Goal: Book appointment/travel/reservation

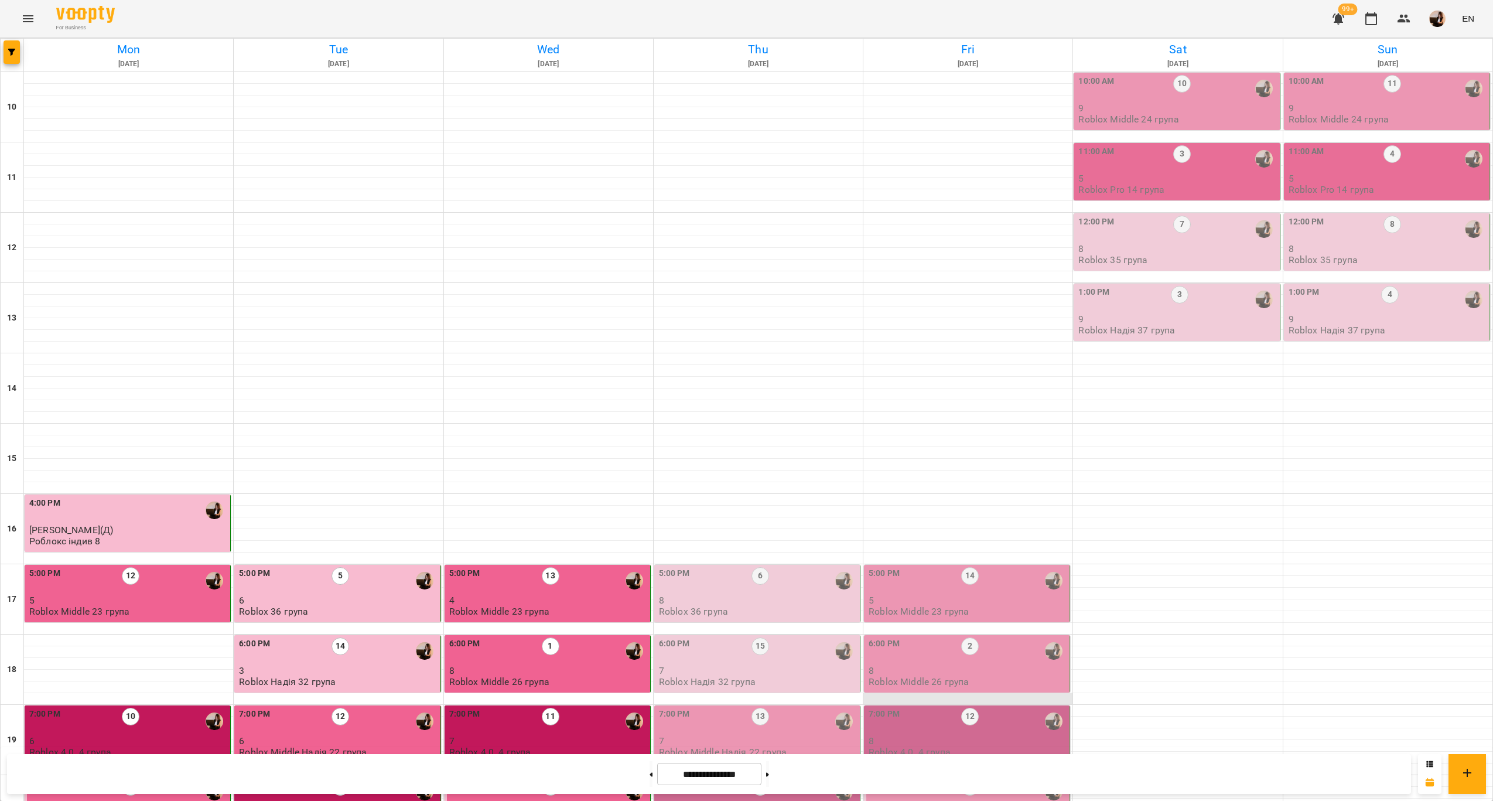
scroll to position [238, 0]
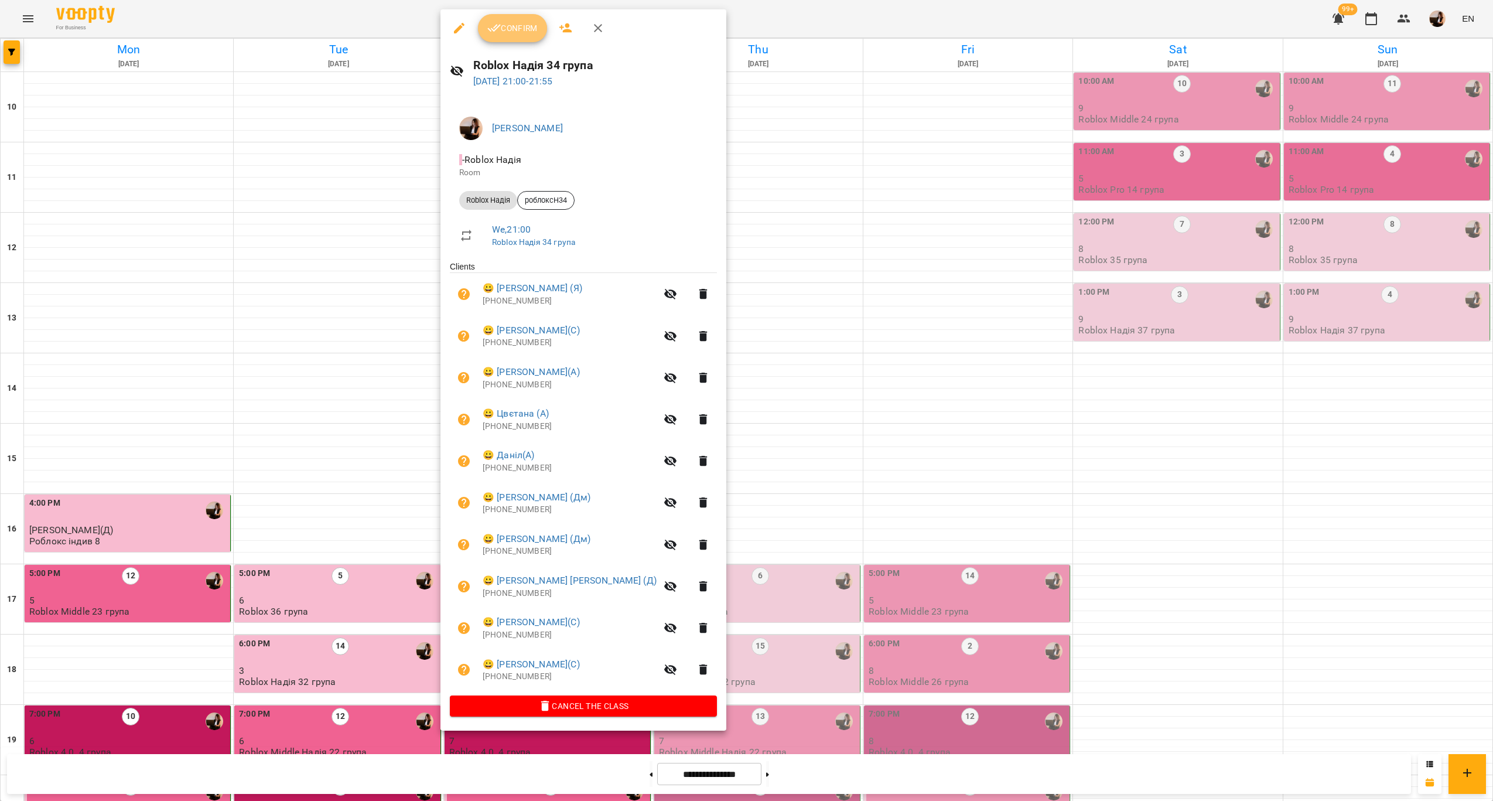
click at [512, 37] on button "Confirm" at bounding box center [512, 28] width 69 height 28
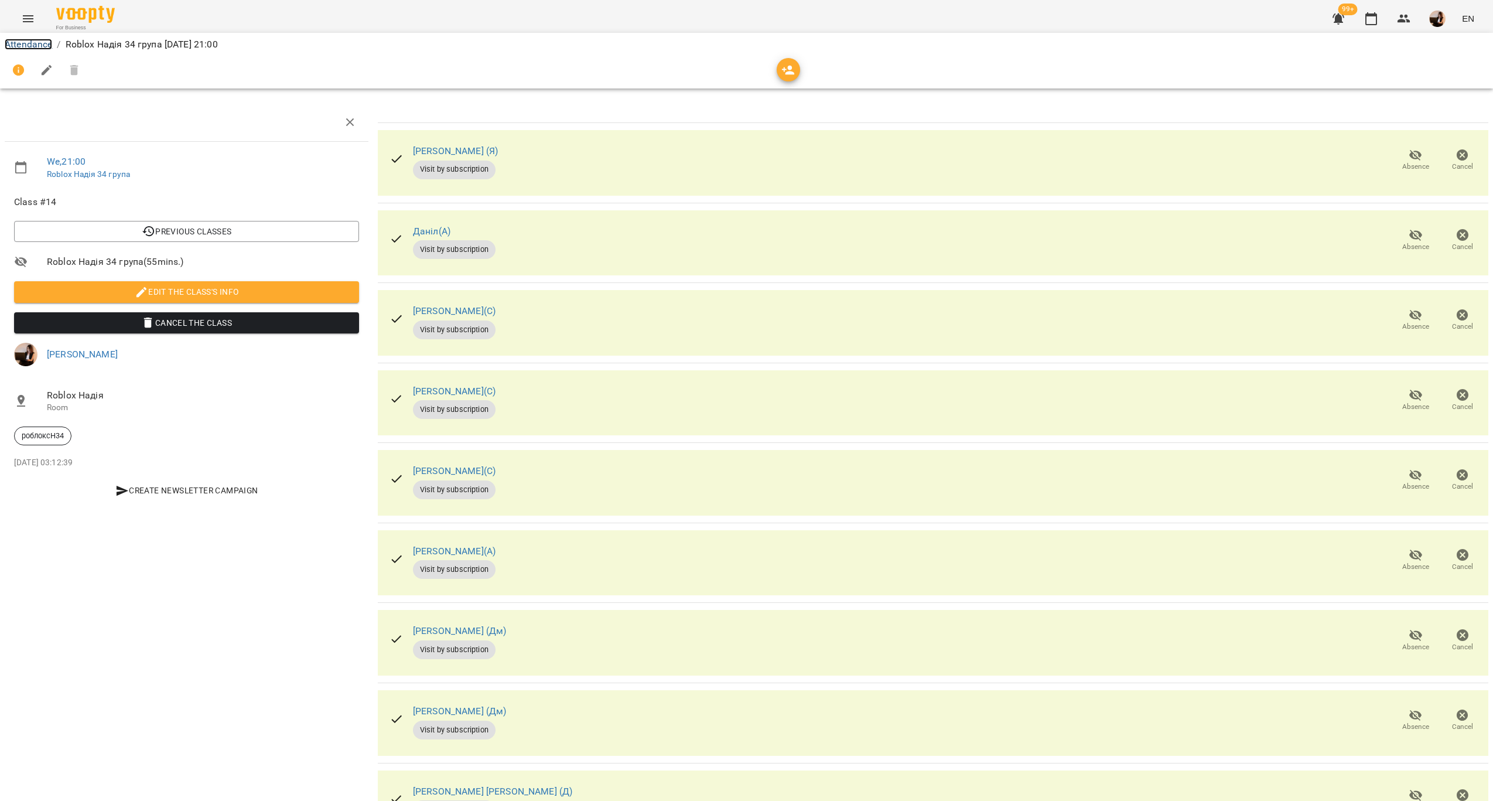
click at [41, 44] on link "Attendance" at bounding box center [28, 44] width 47 height 11
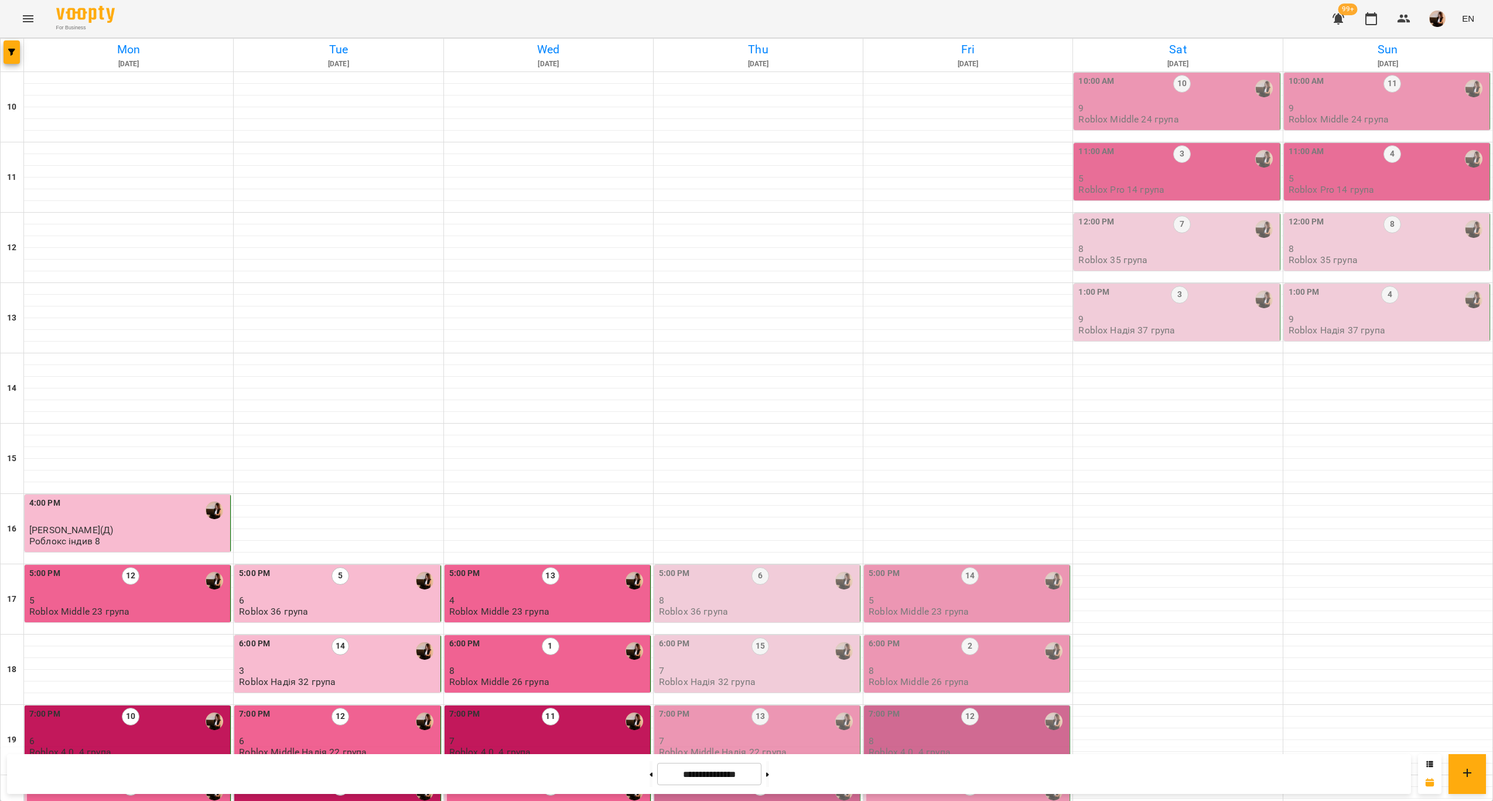
scroll to position [238, 0]
click at [732, 595] on p "8" at bounding box center [758, 600] width 199 height 10
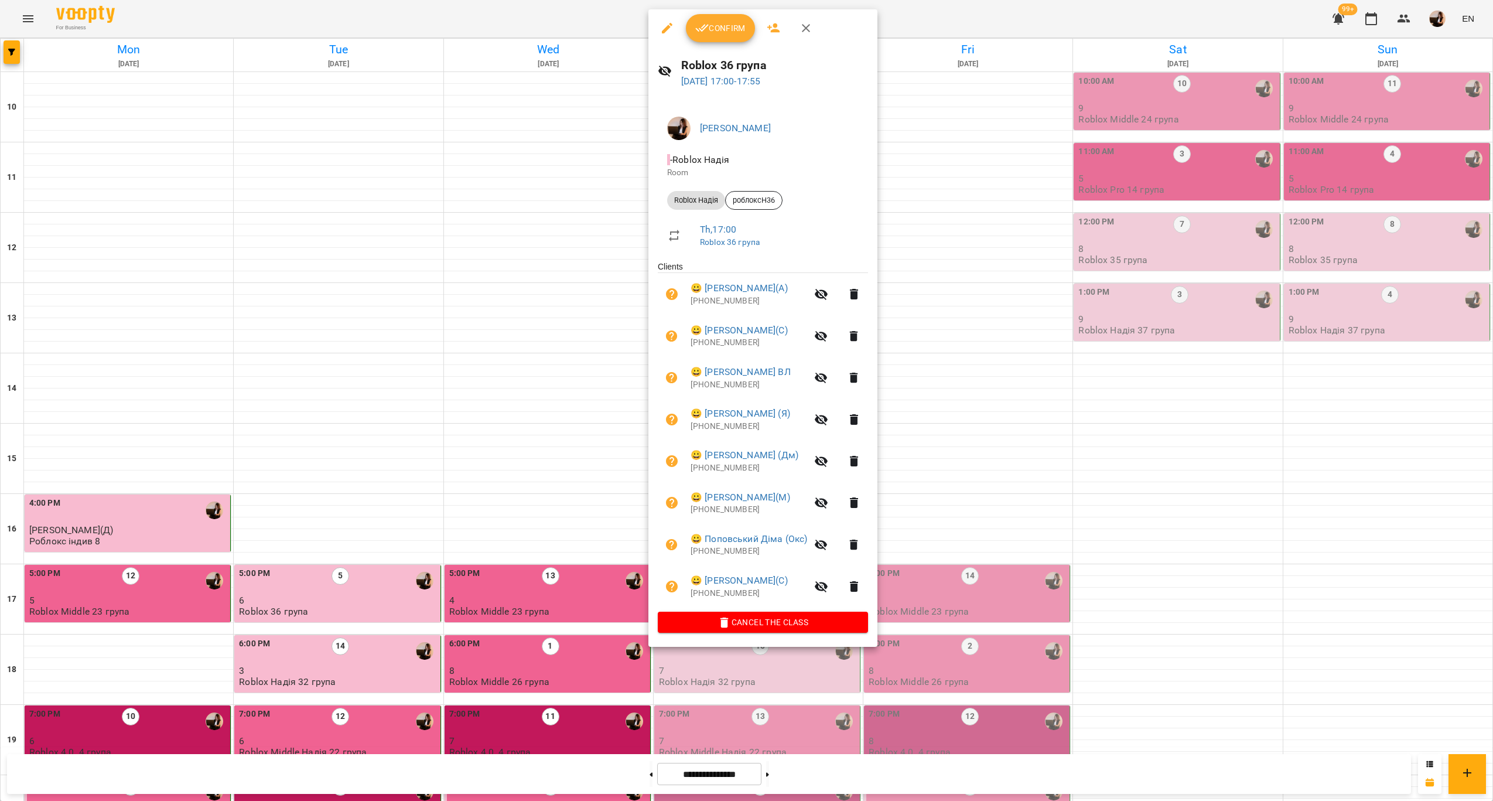
click at [1006, 388] on div at bounding box center [746, 400] width 1493 height 801
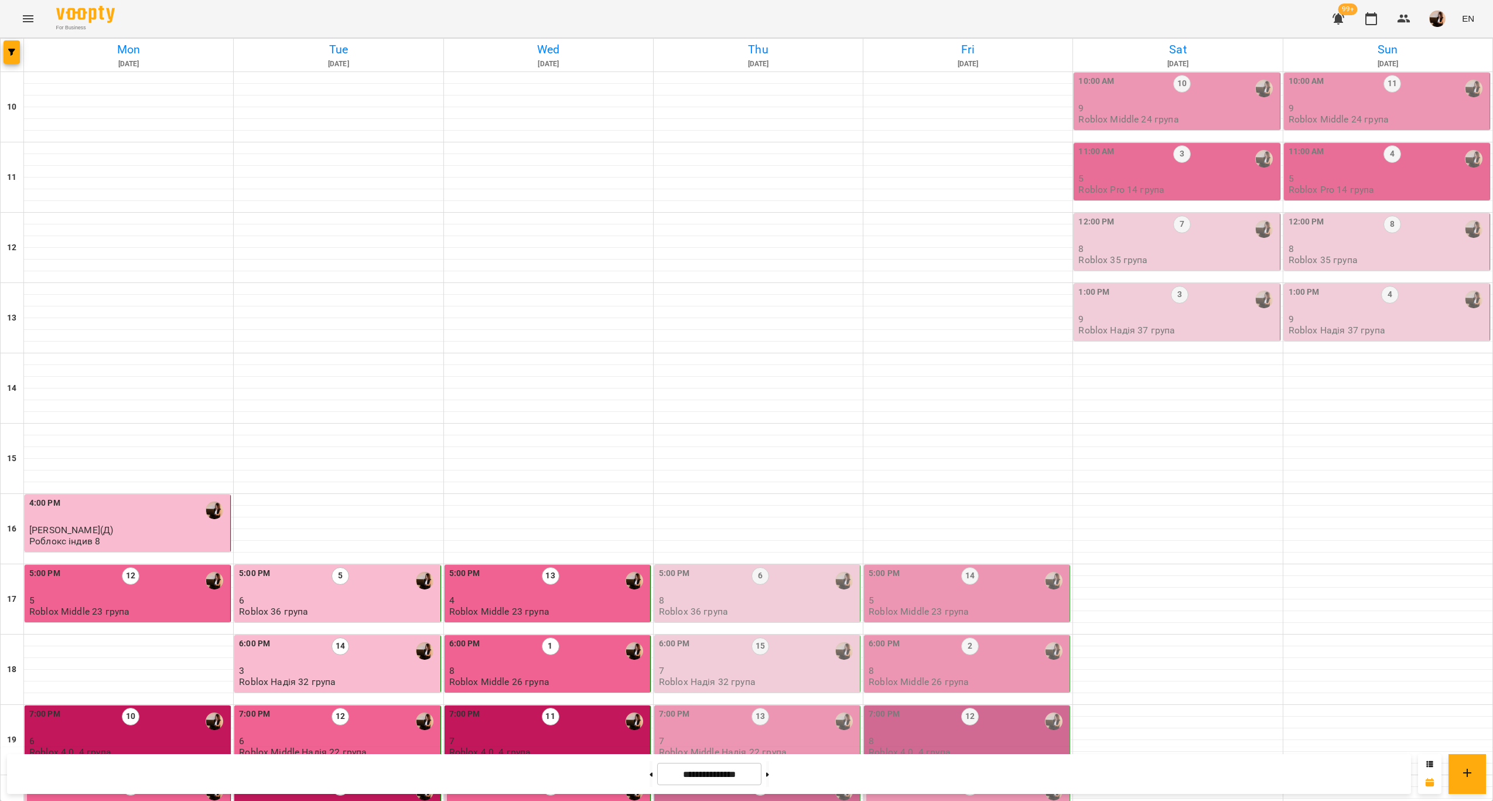
click at [733, 637] on div "6:00 PM 15" at bounding box center [758, 650] width 199 height 27
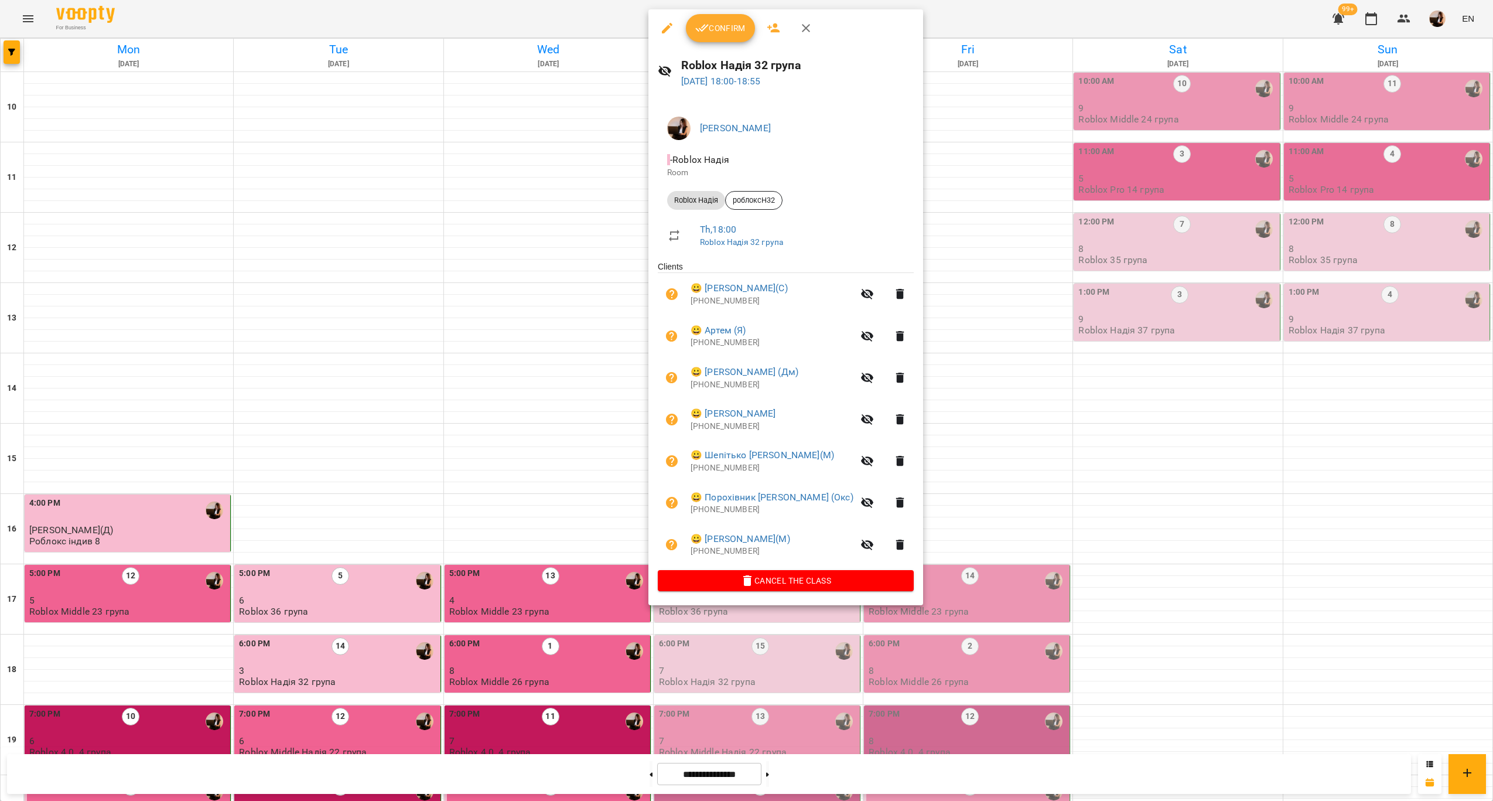
click at [918, 465] on div at bounding box center [746, 400] width 1493 height 801
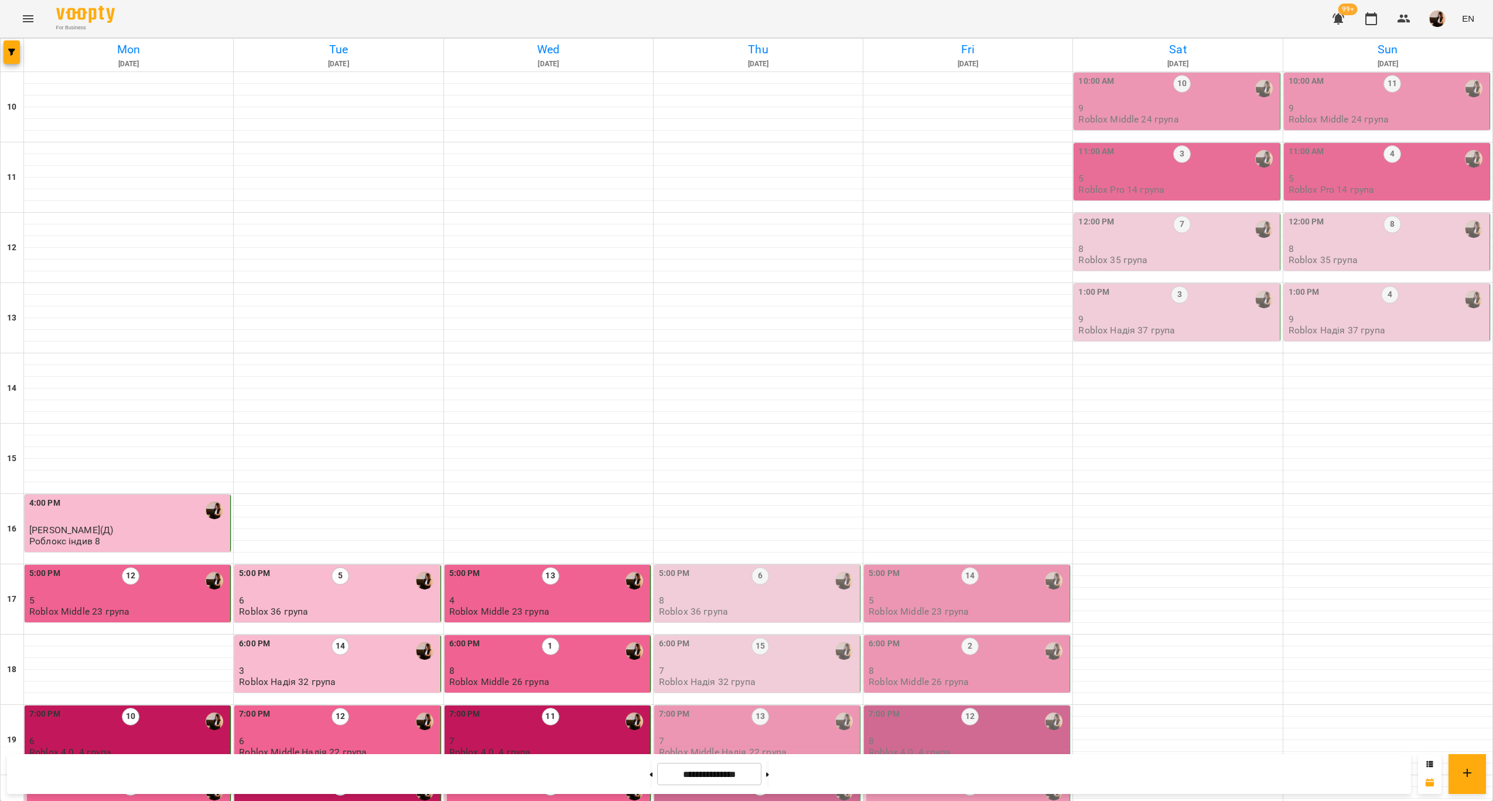
click at [790, 708] on div "7:00 PM 13" at bounding box center [758, 721] width 199 height 27
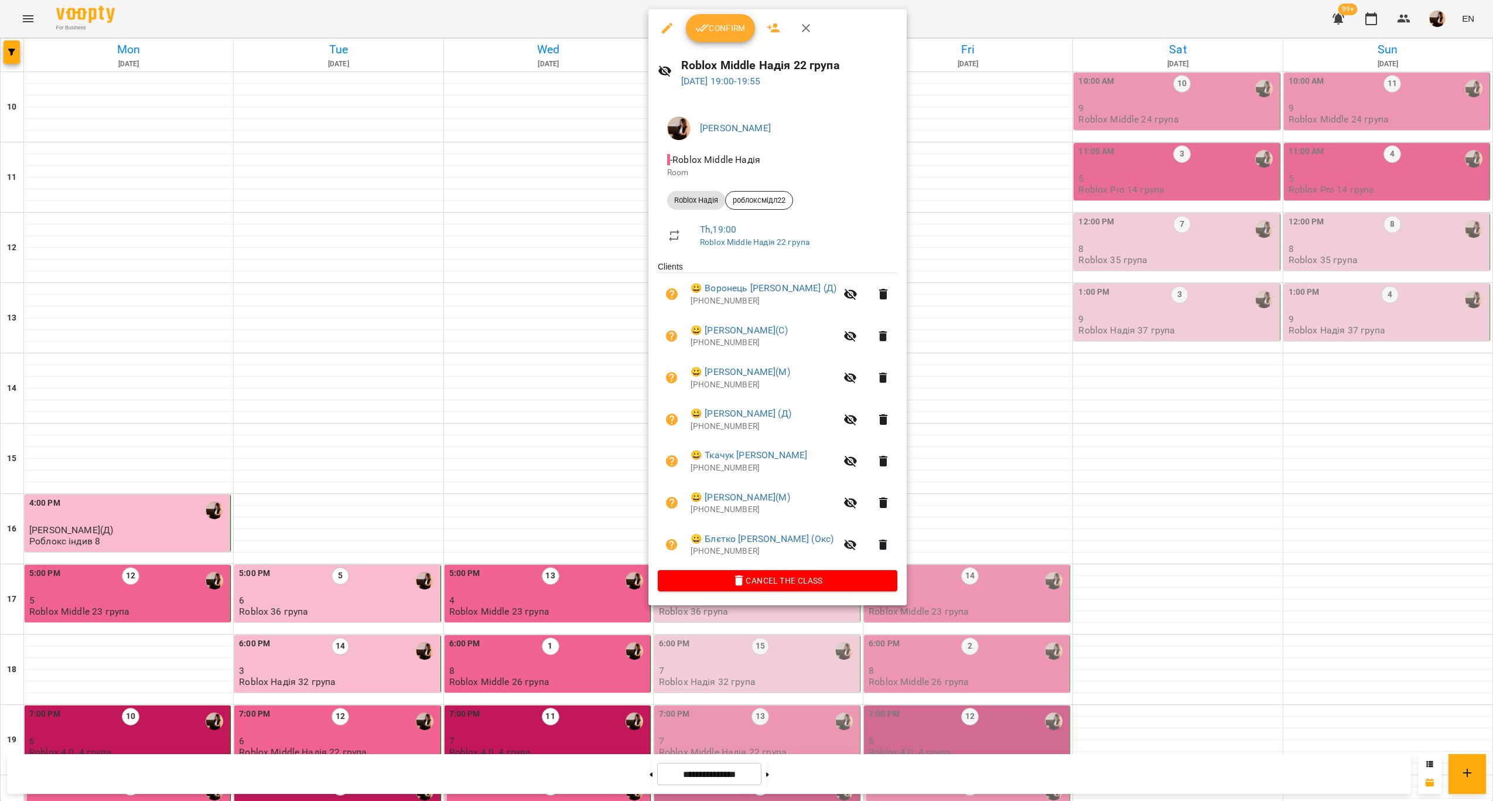
click at [926, 511] on div at bounding box center [746, 400] width 1493 height 801
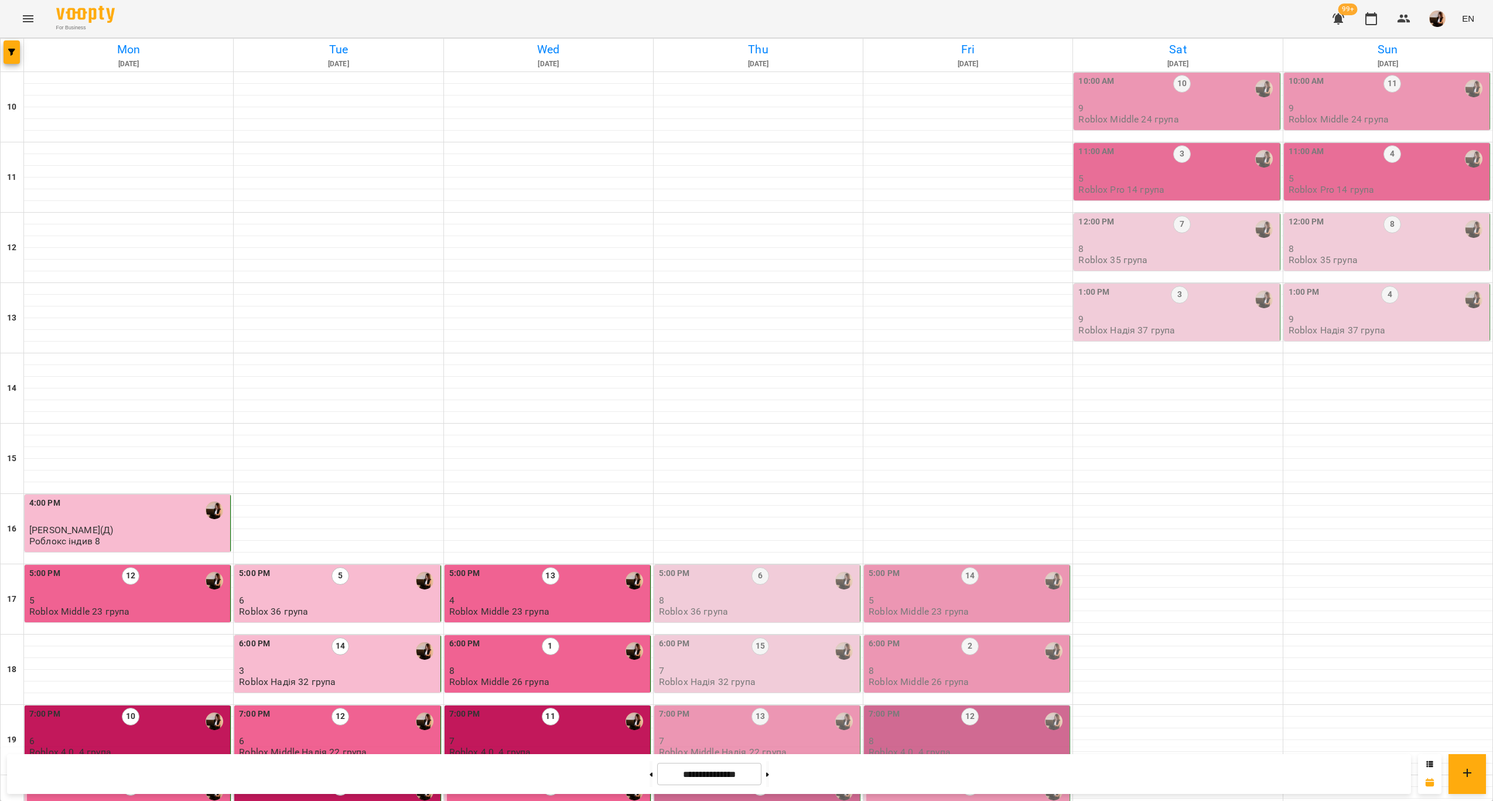
click at [770, 778] on div "8:00 PM 12 7 Roblox 4.0. 3 група" at bounding box center [758, 803] width 199 height 50
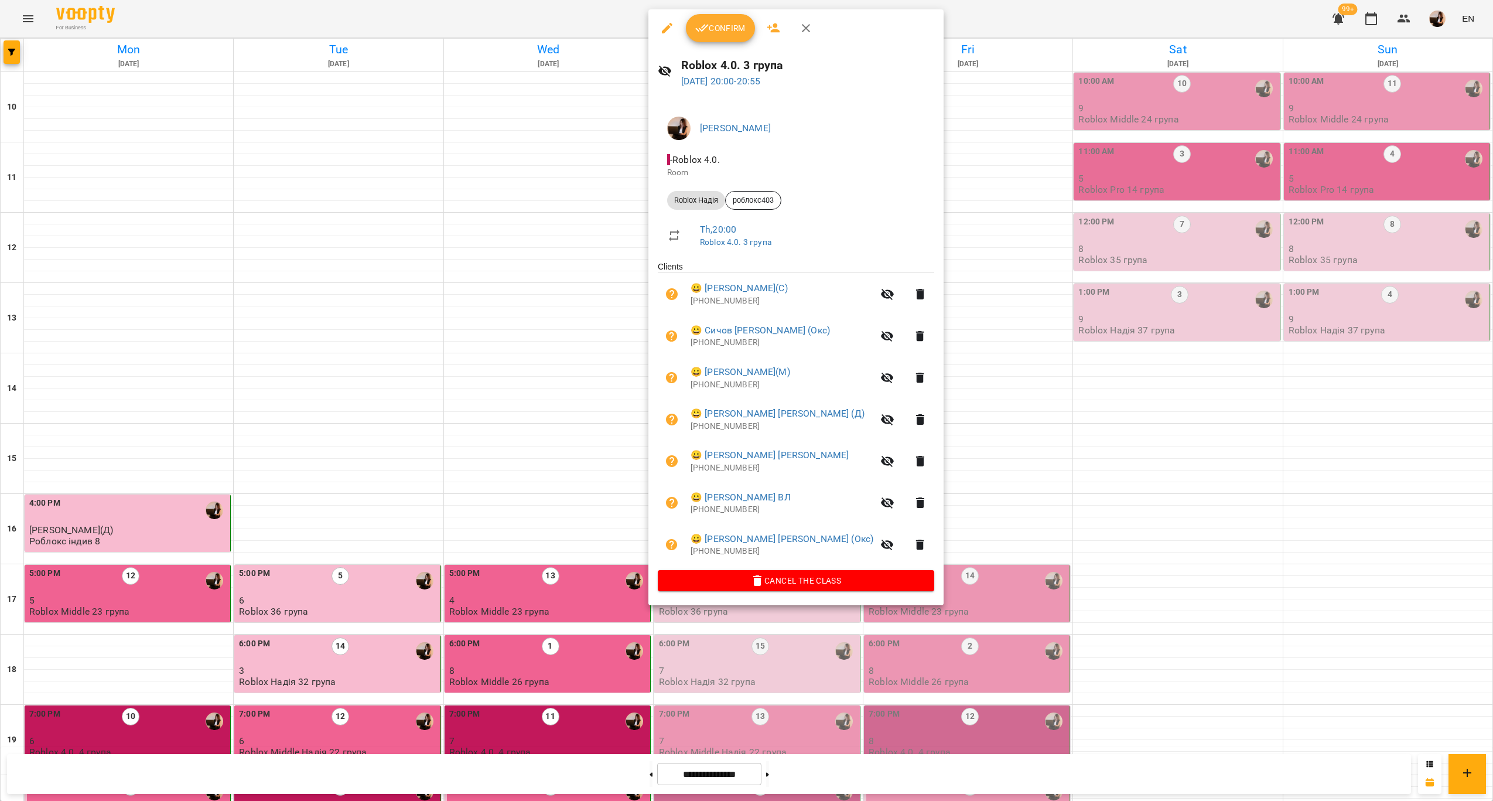
click at [964, 478] on div at bounding box center [746, 400] width 1493 height 801
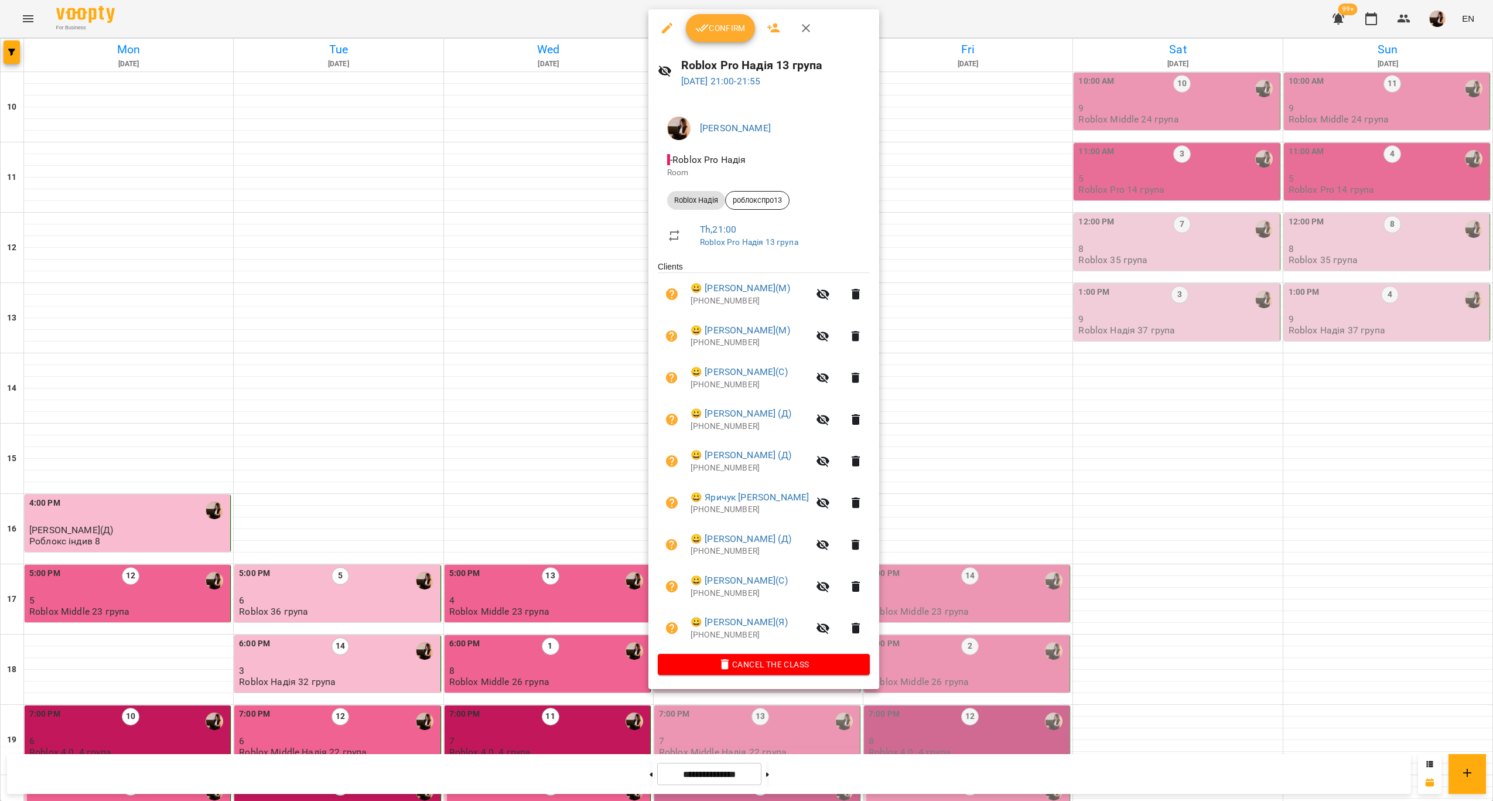
click at [959, 565] on div at bounding box center [746, 400] width 1493 height 801
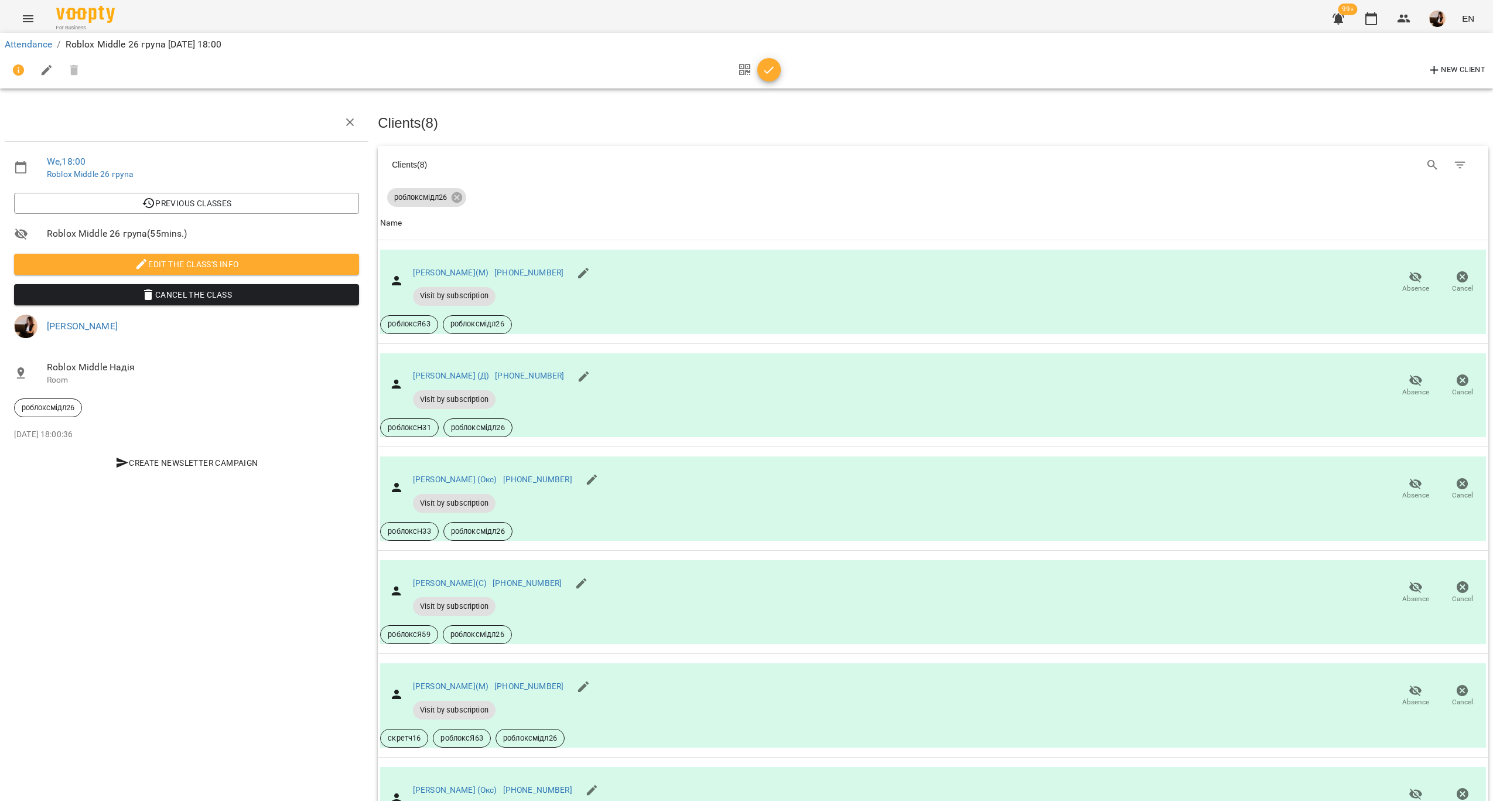
click at [785, 69] on div "New Client" at bounding box center [747, 70] width 1484 height 28
click at [779, 70] on span "button" at bounding box center [769, 70] width 23 height 14
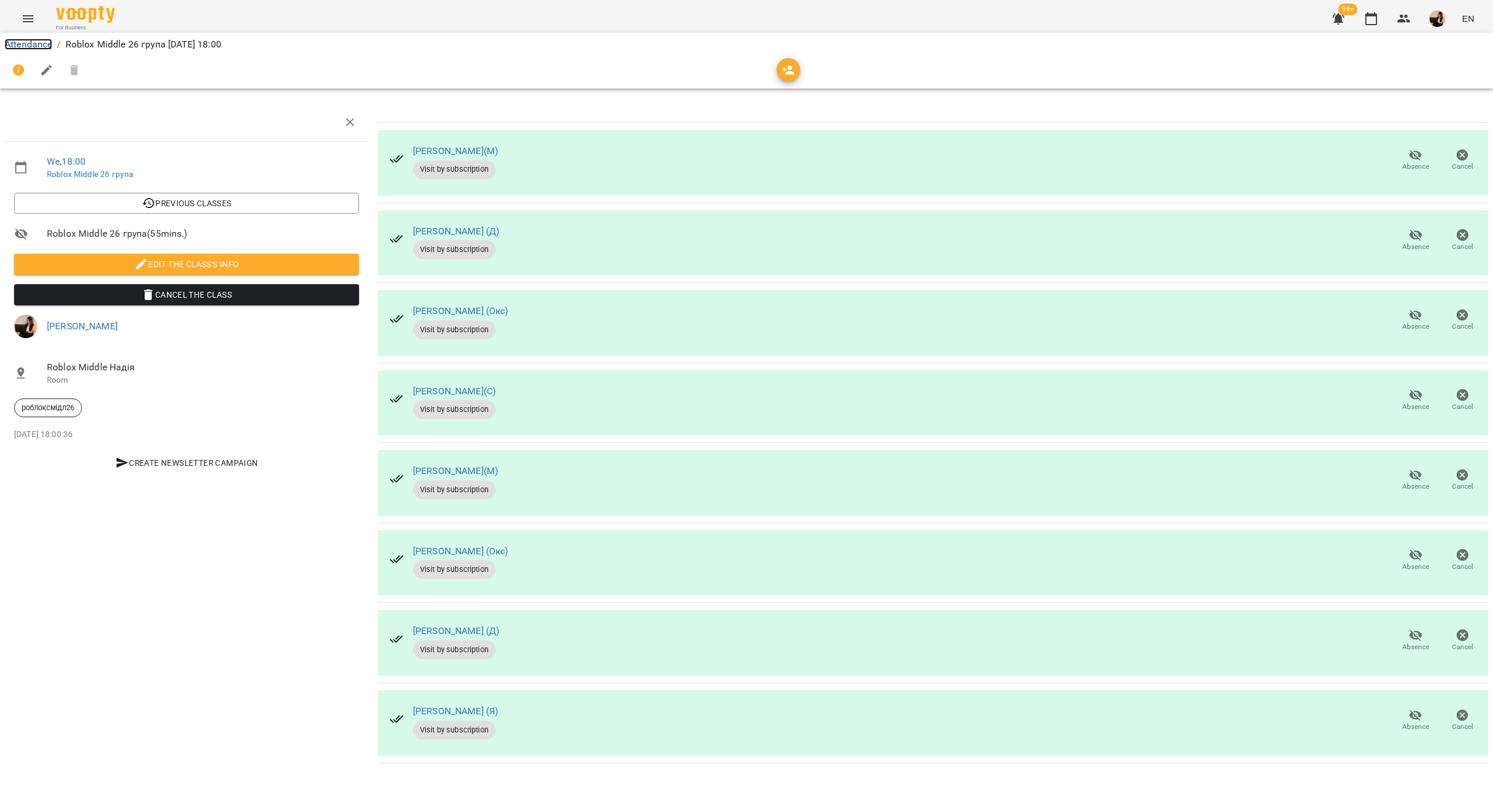
click at [26, 48] on link "Attendance" at bounding box center [28, 44] width 47 height 11
